Goal: Task Accomplishment & Management: Use online tool/utility

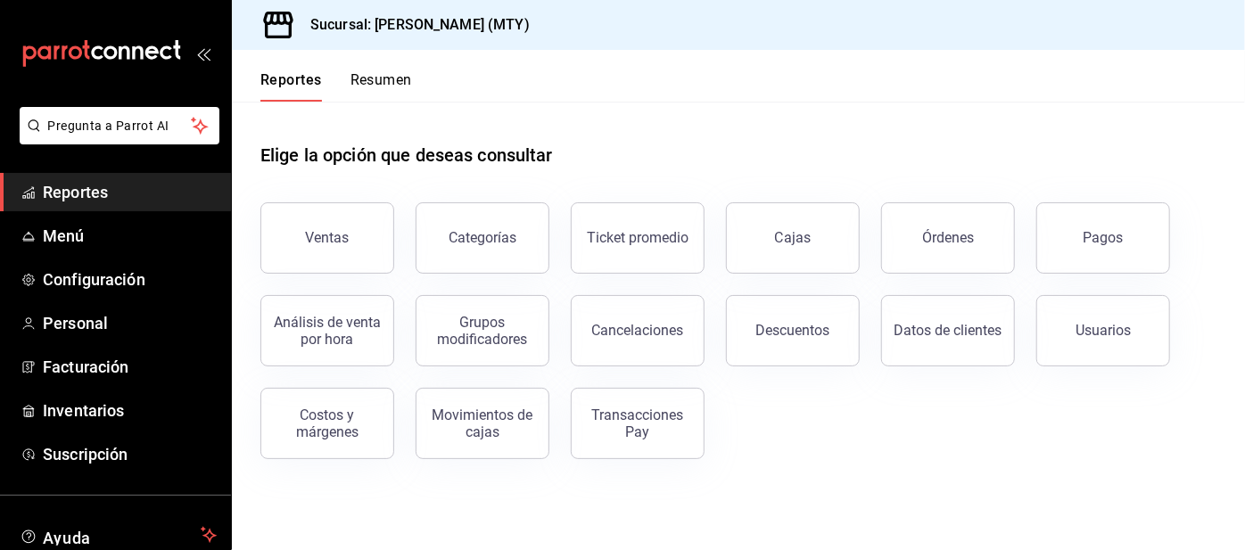
click at [358, 83] on button "Resumen" at bounding box center [381, 86] width 62 height 30
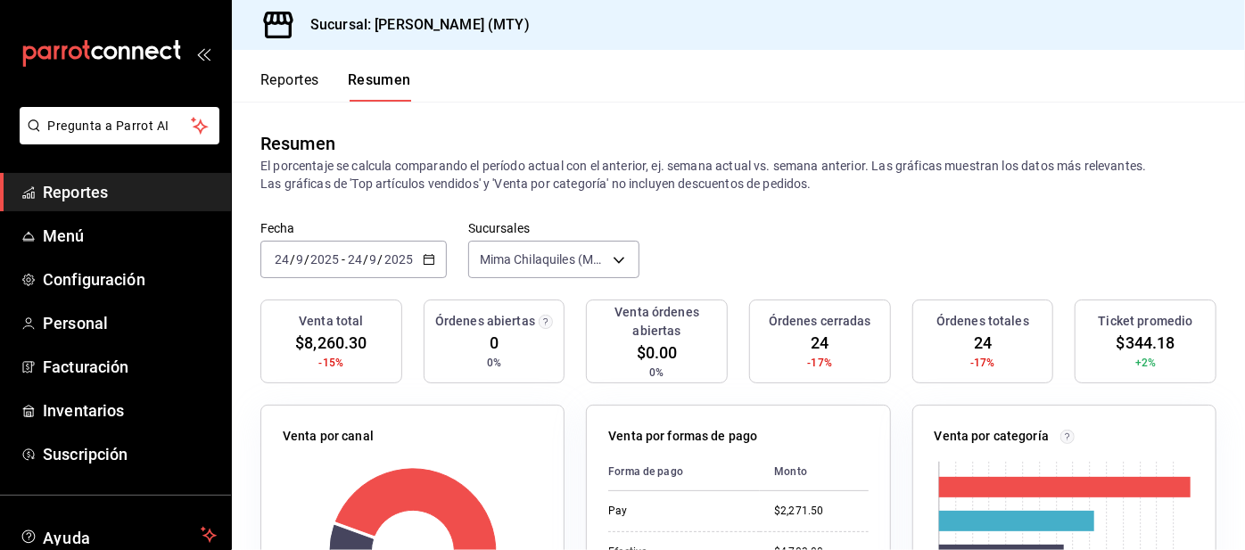
click at [287, 76] on button "Reportes" at bounding box center [289, 86] width 59 height 30
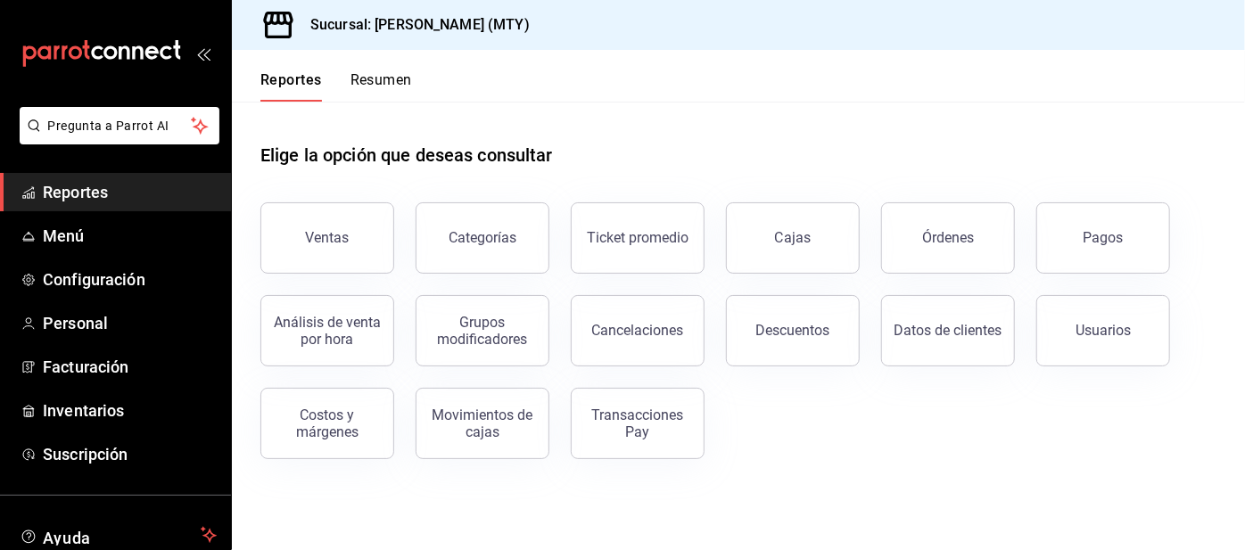
click at [1073, 248] on button "Pagos" at bounding box center [1103, 237] width 134 height 71
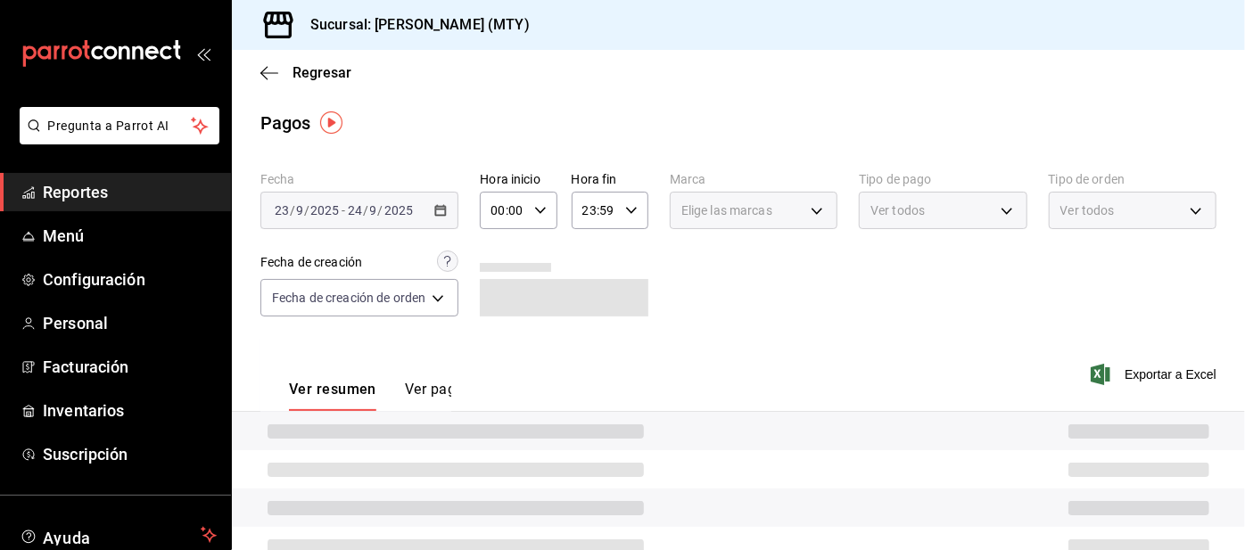
click at [1079, 250] on div "Fecha [DATE] [DATE] - [DATE] [DATE] Hora inicio 00:00 Hora inicio Hora fin 23:5…" at bounding box center [738, 251] width 956 height 173
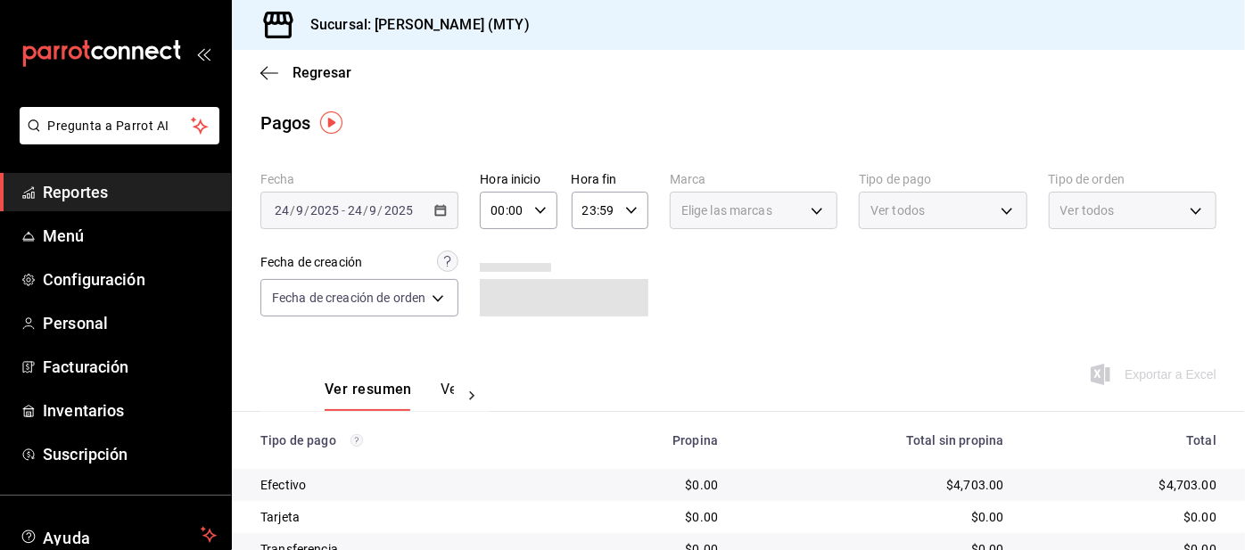
click at [893, 195] on div "Ver todos" at bounding box center [943, 210] width 168 height 37
click at [889, 202] on body "Pregunta a Parrot AI Reportes Menú Configuración Personal Facturación Inventari…" at bounding box center [622, 275] width 1245 height 550
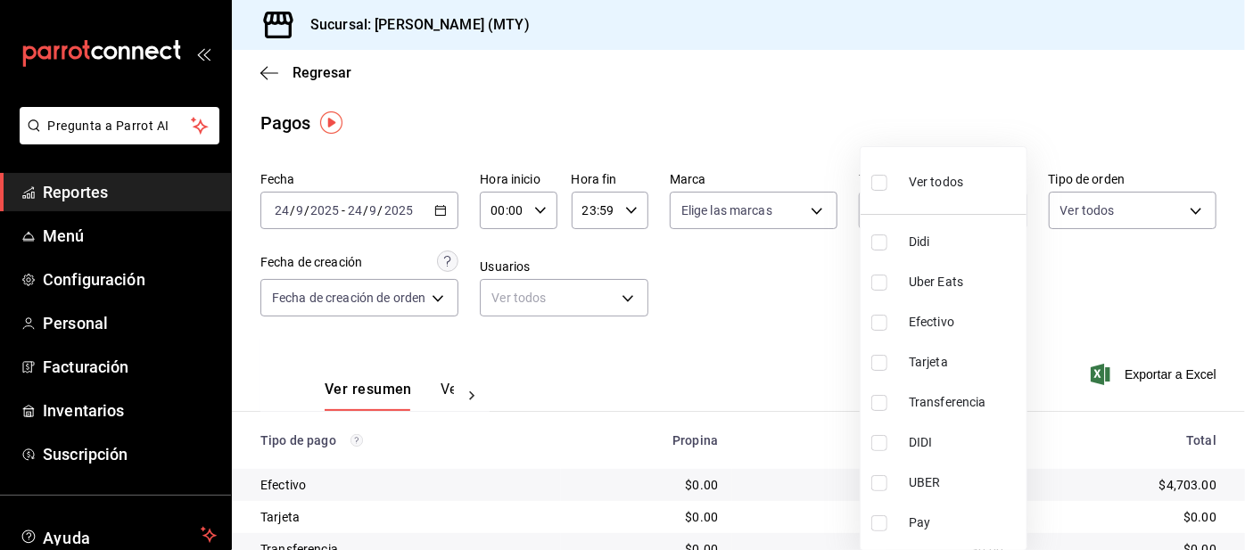
click at [875, 238] on input "checkbox" at bounding box center [879, 243] width 16 height 16
checkbox input "true"
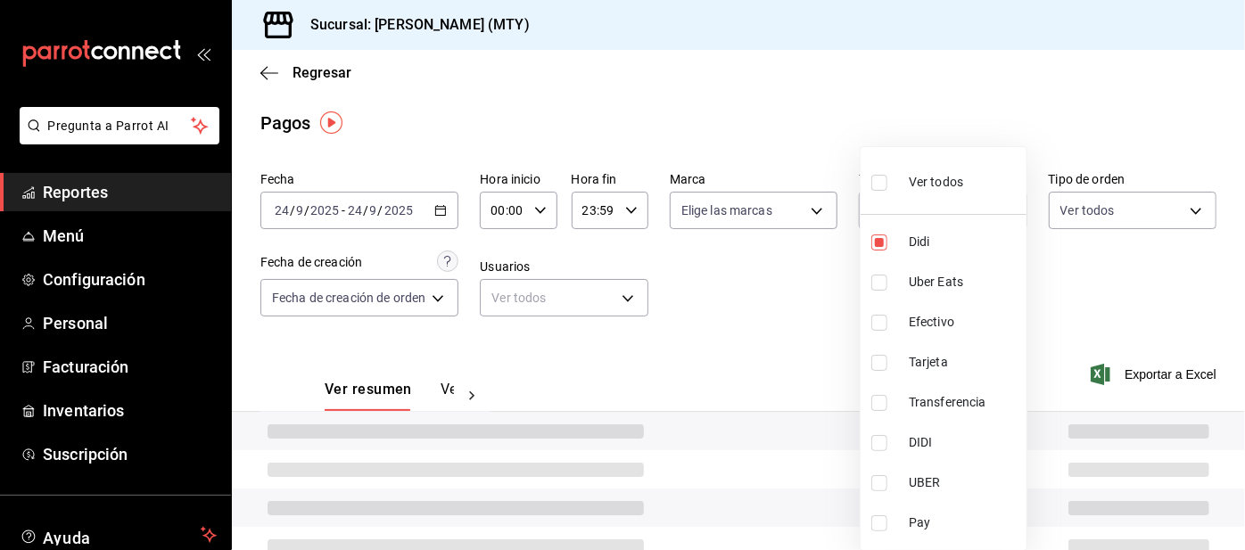
type input "ac2aad4e-3626-4df0-8b49-5bb49559922d"
click at [886, 280] on input "checkbox" at bounding box center [879, 283] width 16 height 16
checkbox input "true"
type input "ac2aad4e-3626-4df0-8b49-5bb49559922d,3386c666-a0b3-47d5-beef-c54dce93463a"
click at [885, 529] on input "checkbox" at bounding box center [879, 523] width 16 height 16
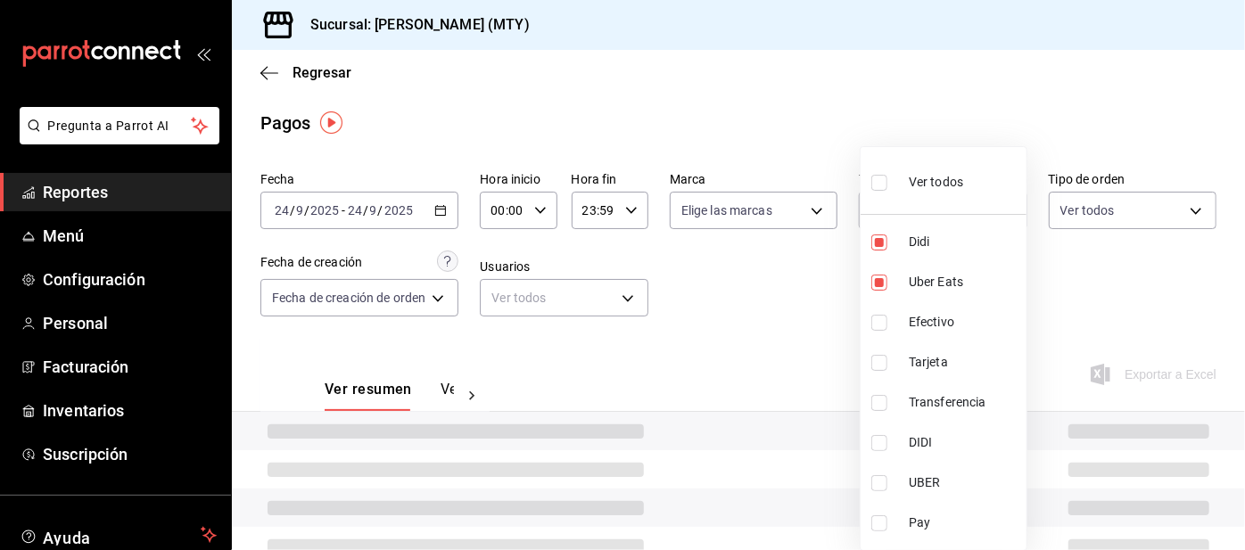
checkbox input "true"
type input "ac2aad4e-3626-4df0-8b49-5bb49559922d,3386c666-a0b3-47d5-beef-c54dce93463a,f6d9e…"
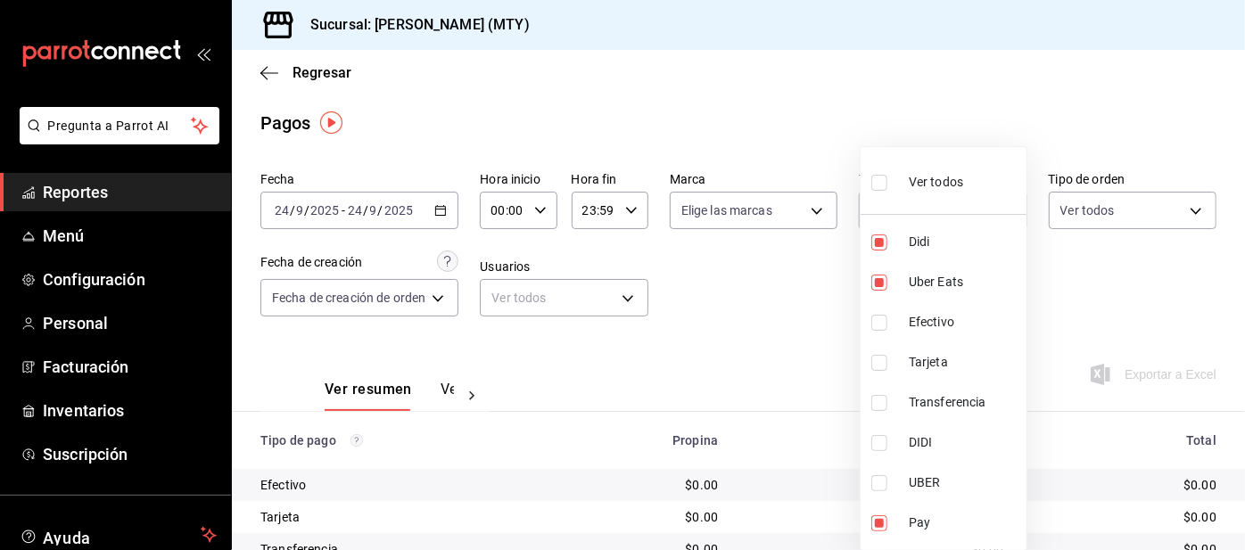
click at [756, 359] on div at bounding box center [622, 275] width 1245 height 550
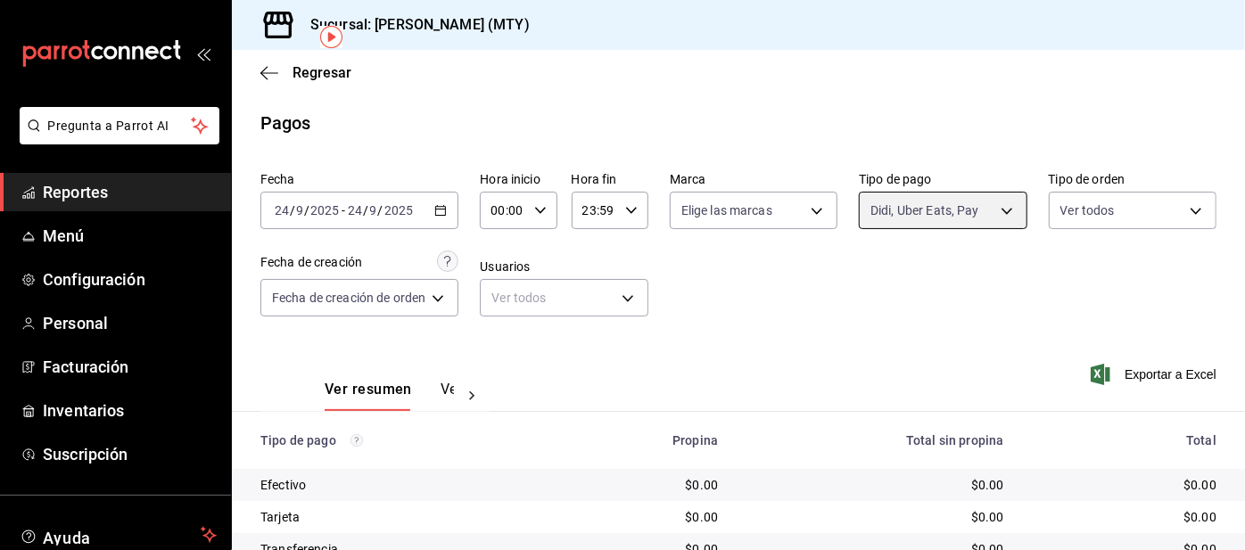
scroll to position [150, 0]
